Goal: Check status: Check status

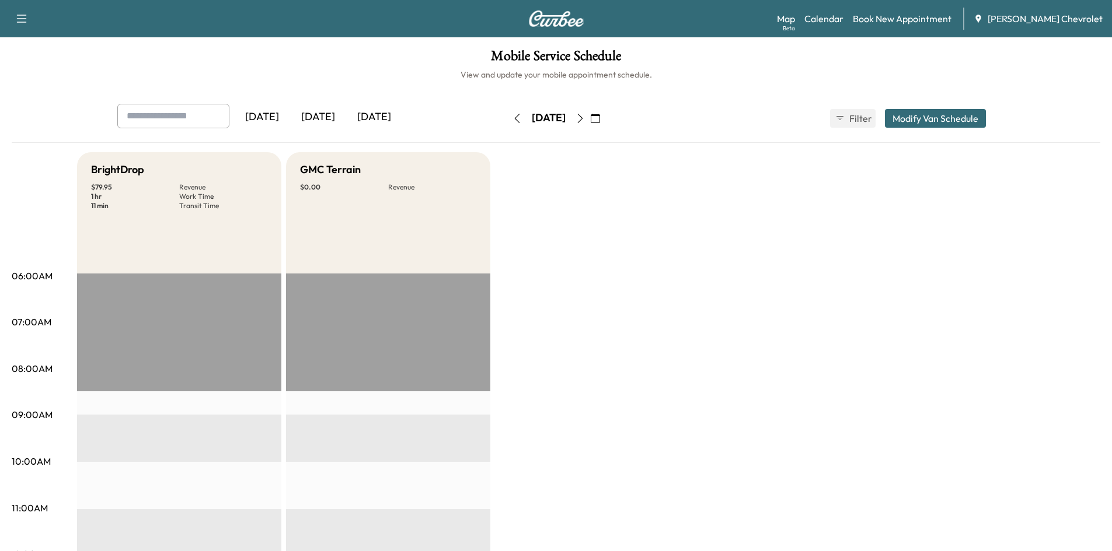
click at [319, 111] on div "[DATE]" at bounding box center [318, 117] width 56 height 27
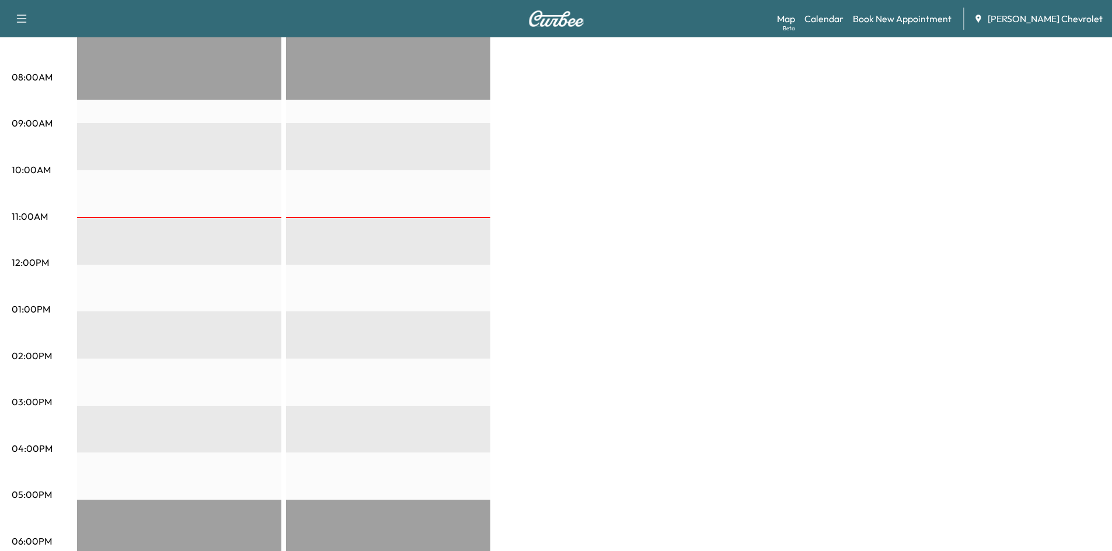
scroll to position [488, 0]
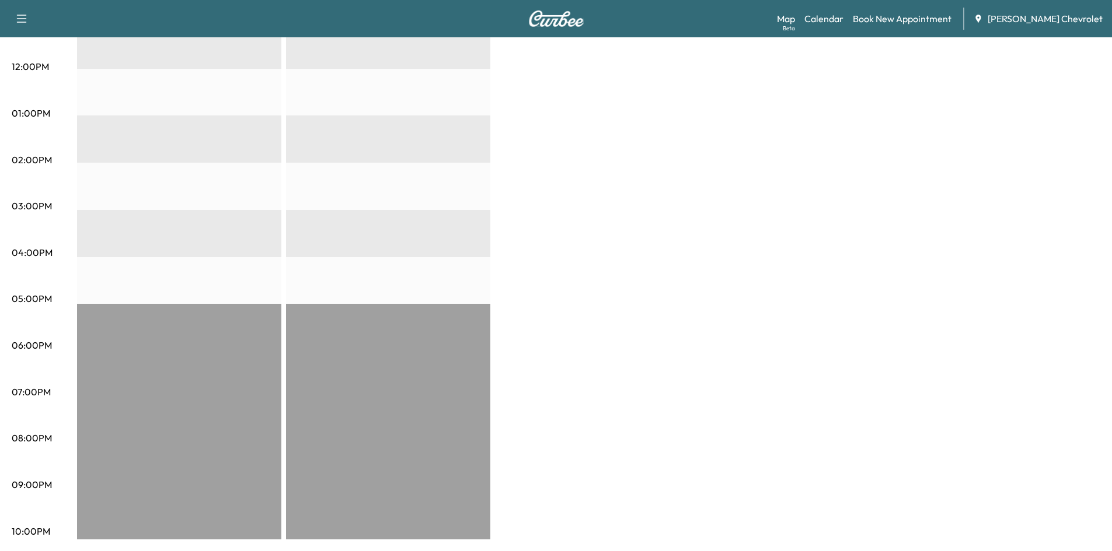
click at [616, 93] on div "BrightDrop $ 0.00 Revenue EST Start GMC Terrain $ 0.00 Revenue EST Start" at bounding box center [588, 101] width 1023 height 875
click at [697, 145] on div "BrightDrop $ 0.00 Revenue EST Start GMC Terrain $ 0.00 Revenue EST Start" at bounding box center [588, 101] width 1023 height 875
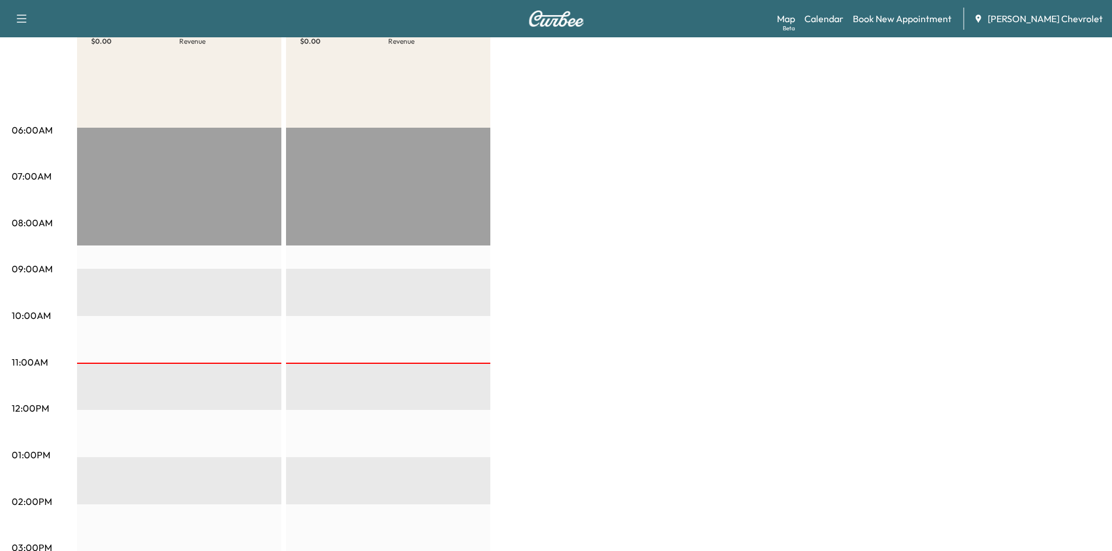
scroll to position [0, 0]
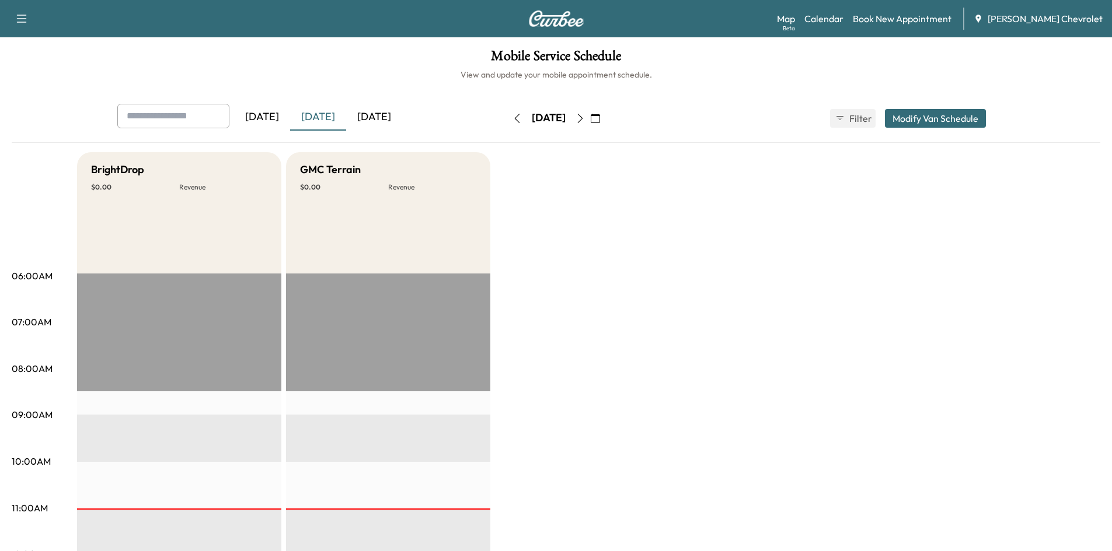
click at [381, 114] on div "[DATE]" at bounding box center [374, 117] width 56 height 27
drag, startPoint x: 598, startPoint y: 118, endPoint x: 609, endPoint y: 117, distance: 11.1
click at [590, 118] on button "button" at bounding box center [580, 118] width 20 height 19
drag, startPoint x: 611, startPoint y: 110, endPoint x: 614, endPoint y: 116, distance: 6.5
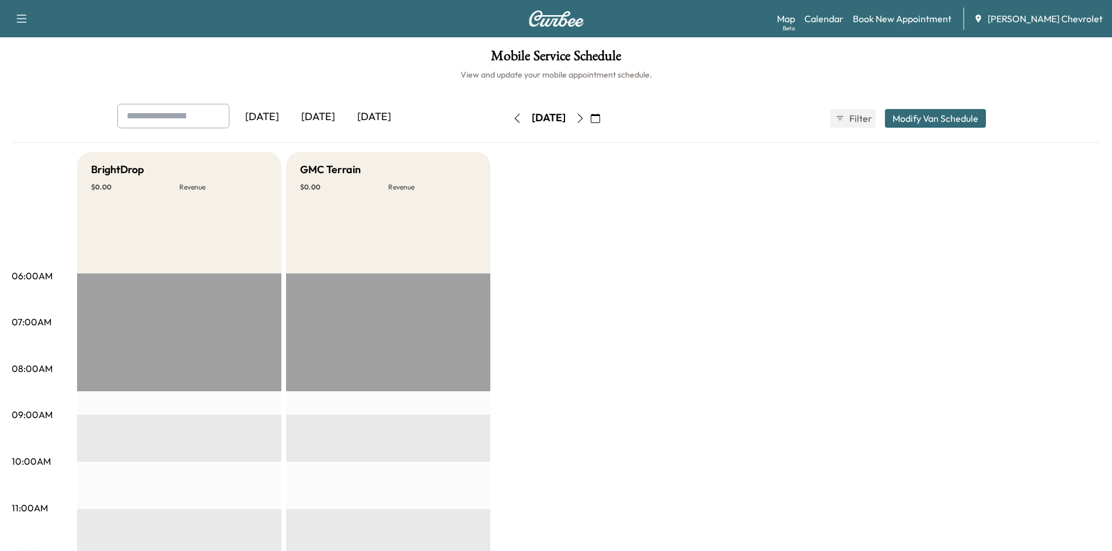
click at [590, 111] on button "button" at bounding box center [580, 118] width 20 height 19
click at [590, 112] on button "button" at bounding box center [580, 118] width 20 height 19
click at [590, 119] on button "button" at bounding box center [580, 118] width 20 height 19
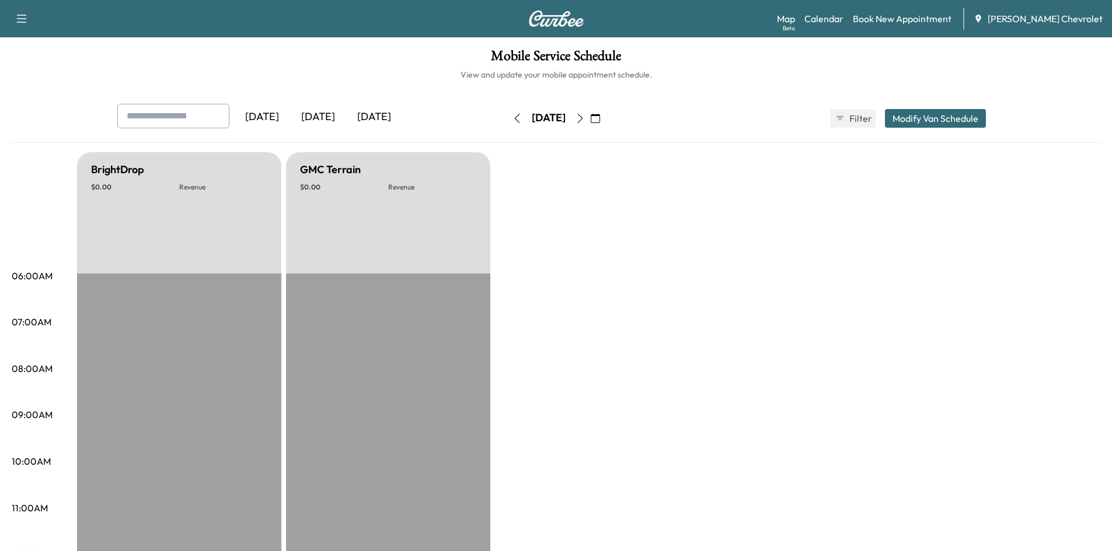
click at [306, 117] on div "[DATE]" at bounding box center [318, 117] width 56 height 27
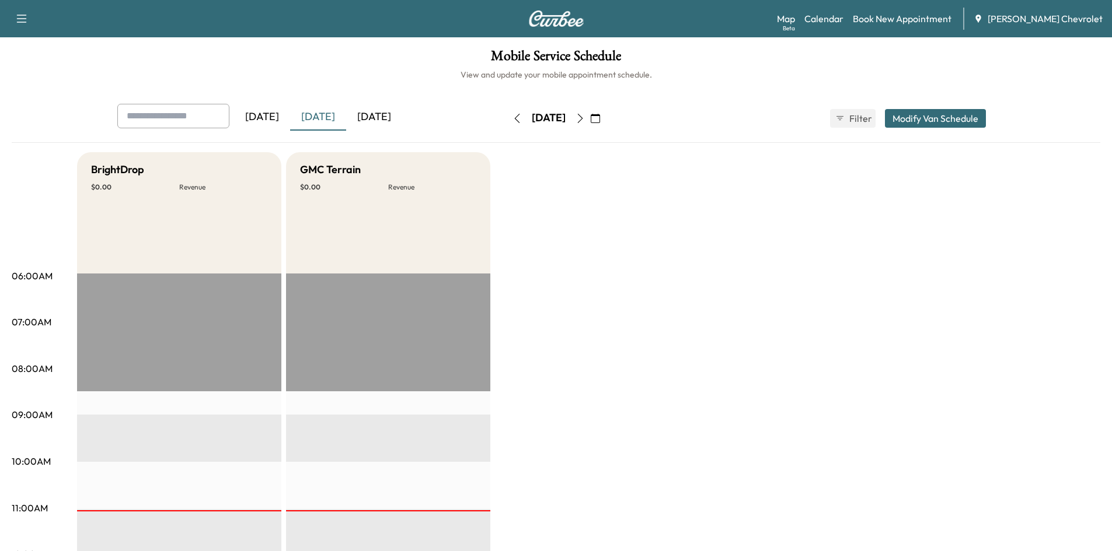
click at [357, 117] on div "[DATE]" at bounding box center [374, 117] width 56 height 27
click at [585, 118] on icon "button" at bounding box center [579, 118] width 9 height 9
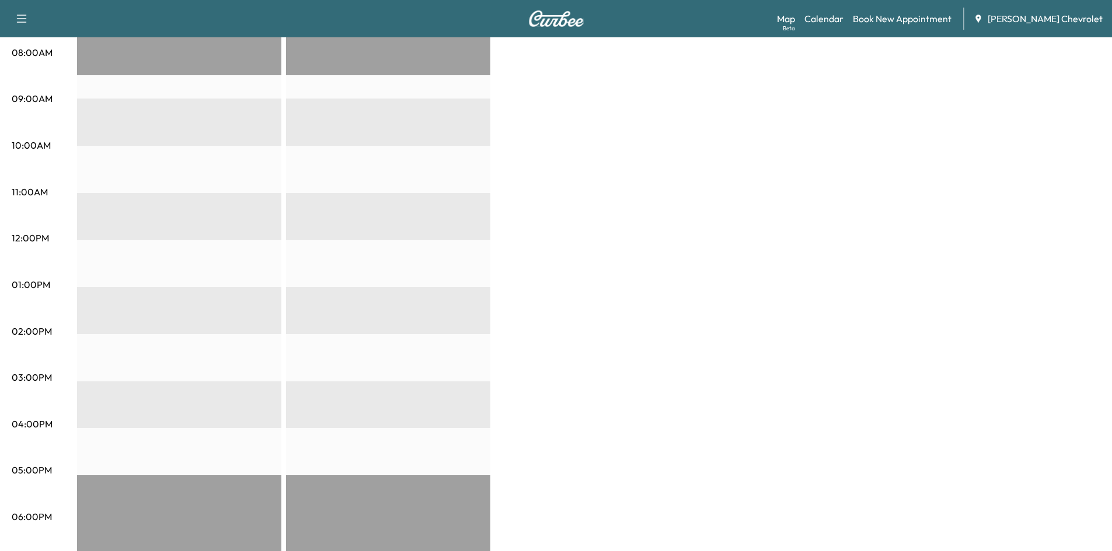
scroll to position [138, 0]
